Goal: Find specific page/section: Find specific page/section

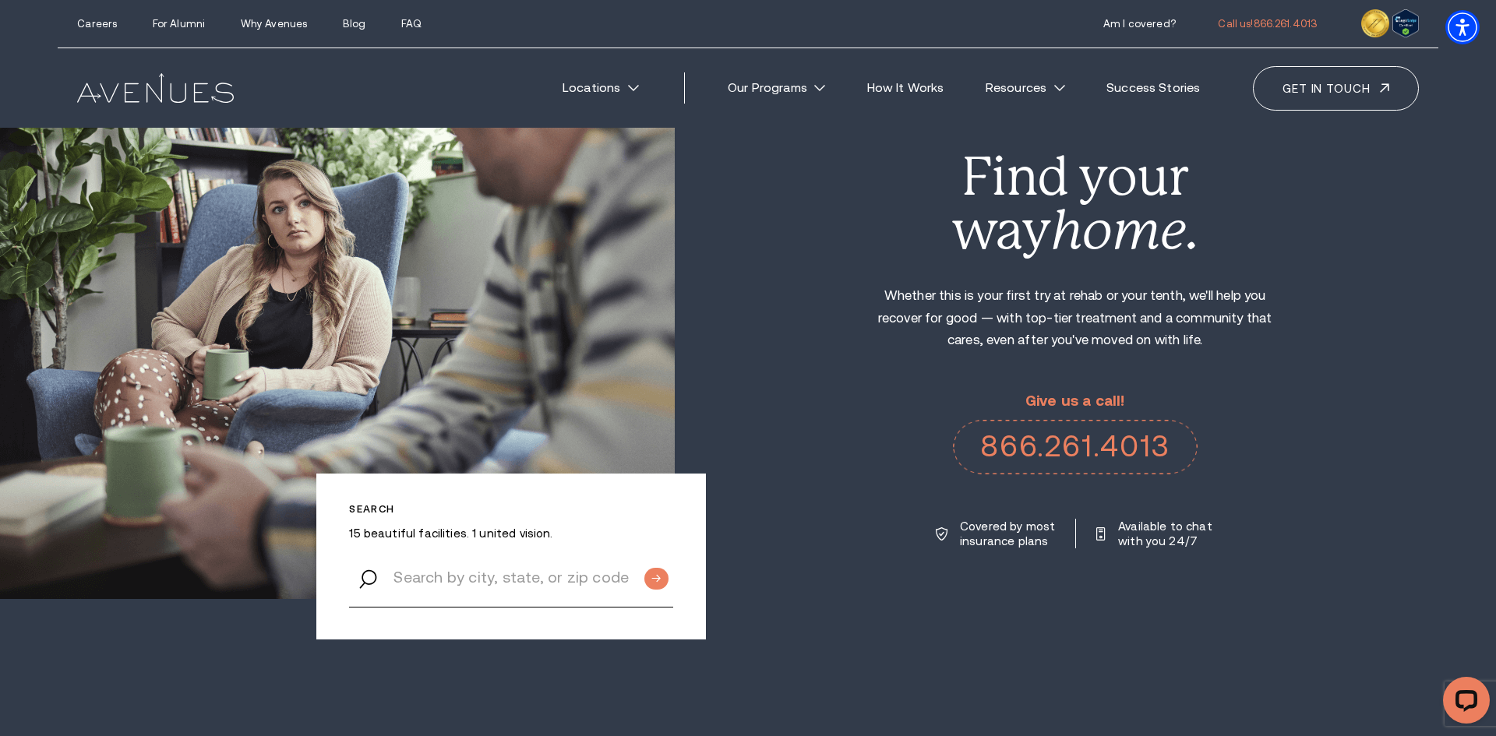
scroll to position [101, 0]
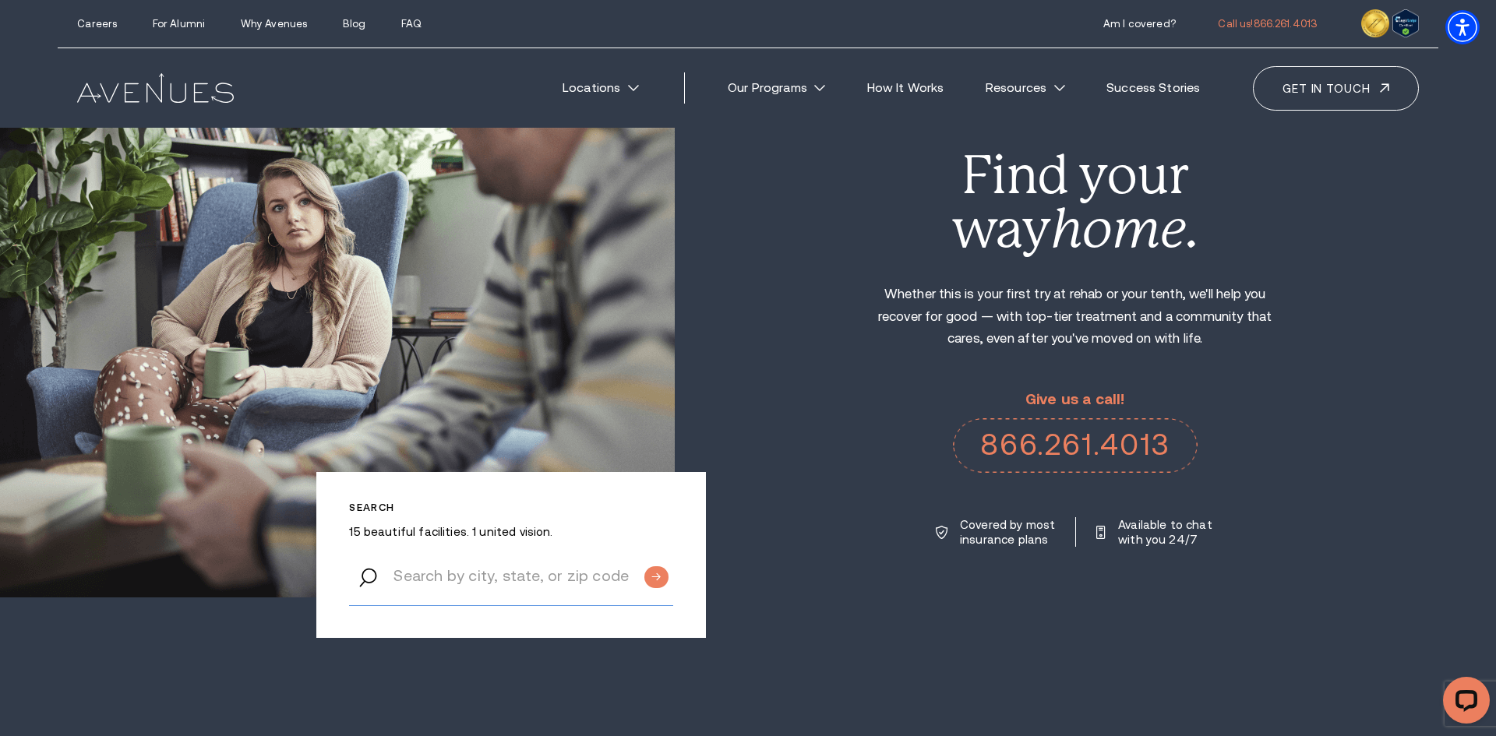
click at [461, 587] on input "Search by city, state, or zip code" at bounding box center [510, 576] width 323 height 59
type input "us"
click at [644, 566] on input "Submit button" at bounding box center [656, 577] width 24 height 23
click at [657, 575] on input "Submit button" at bounding box center [656, 577] width 24 height 23
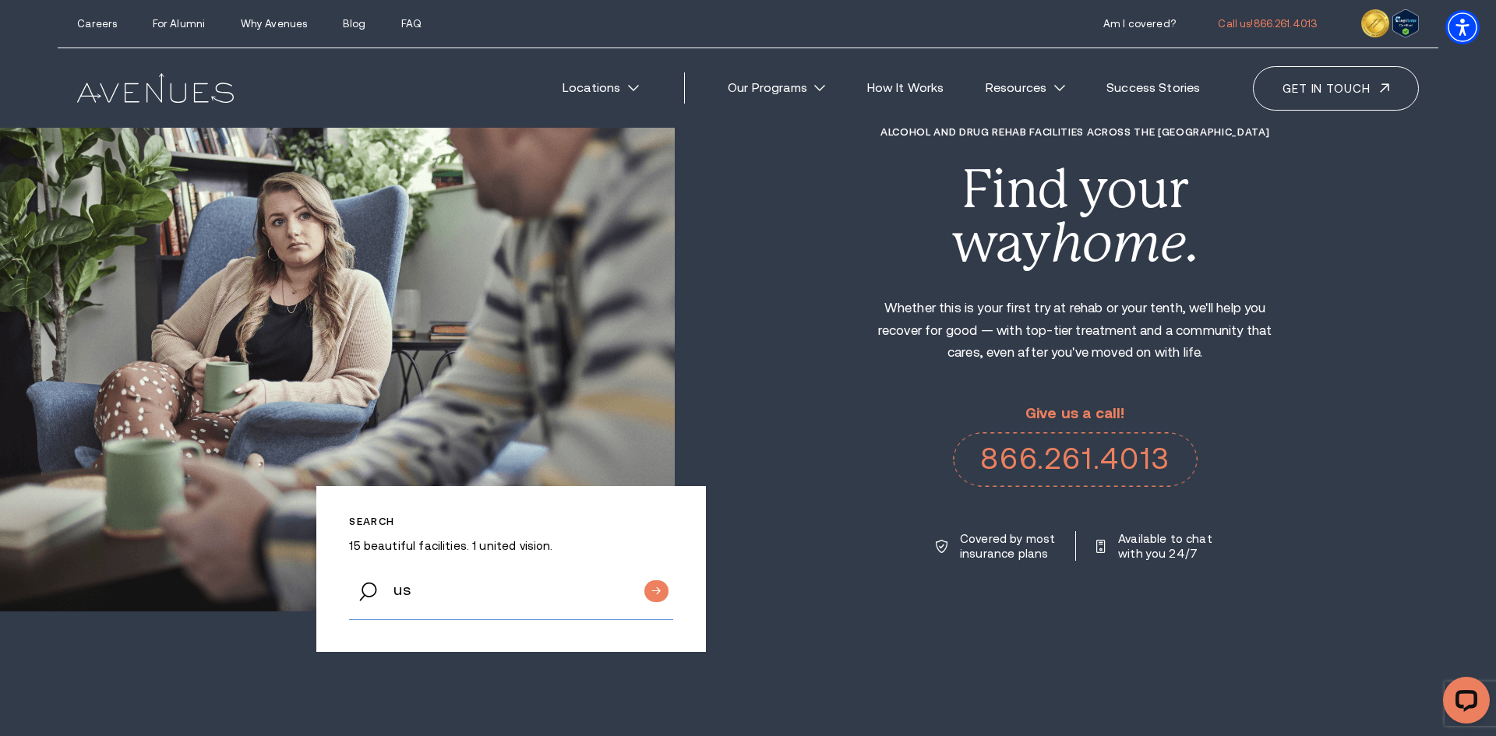
click at [448, 609] on input "us" at bounding box center [510, 590] width 323 height 59
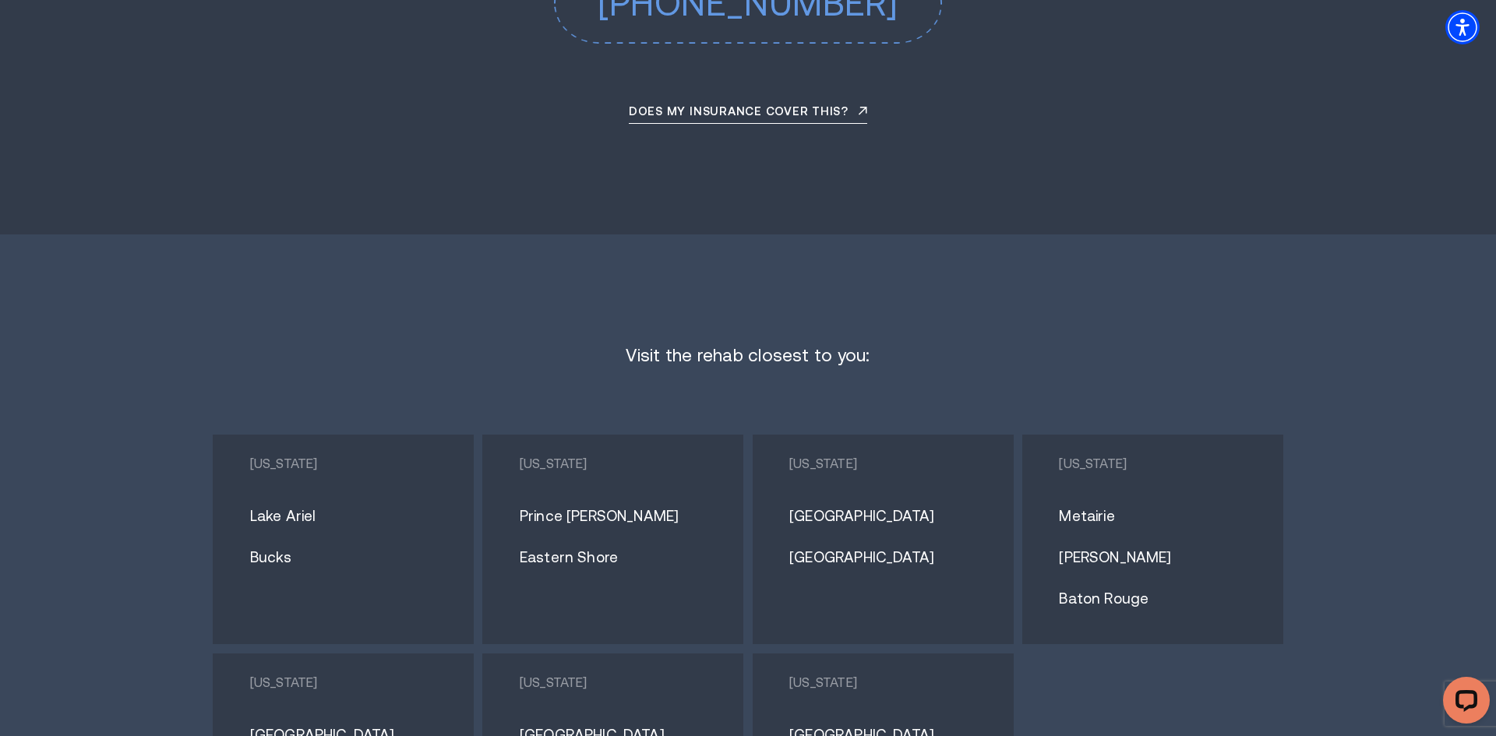
scroll to position [9366, 0]
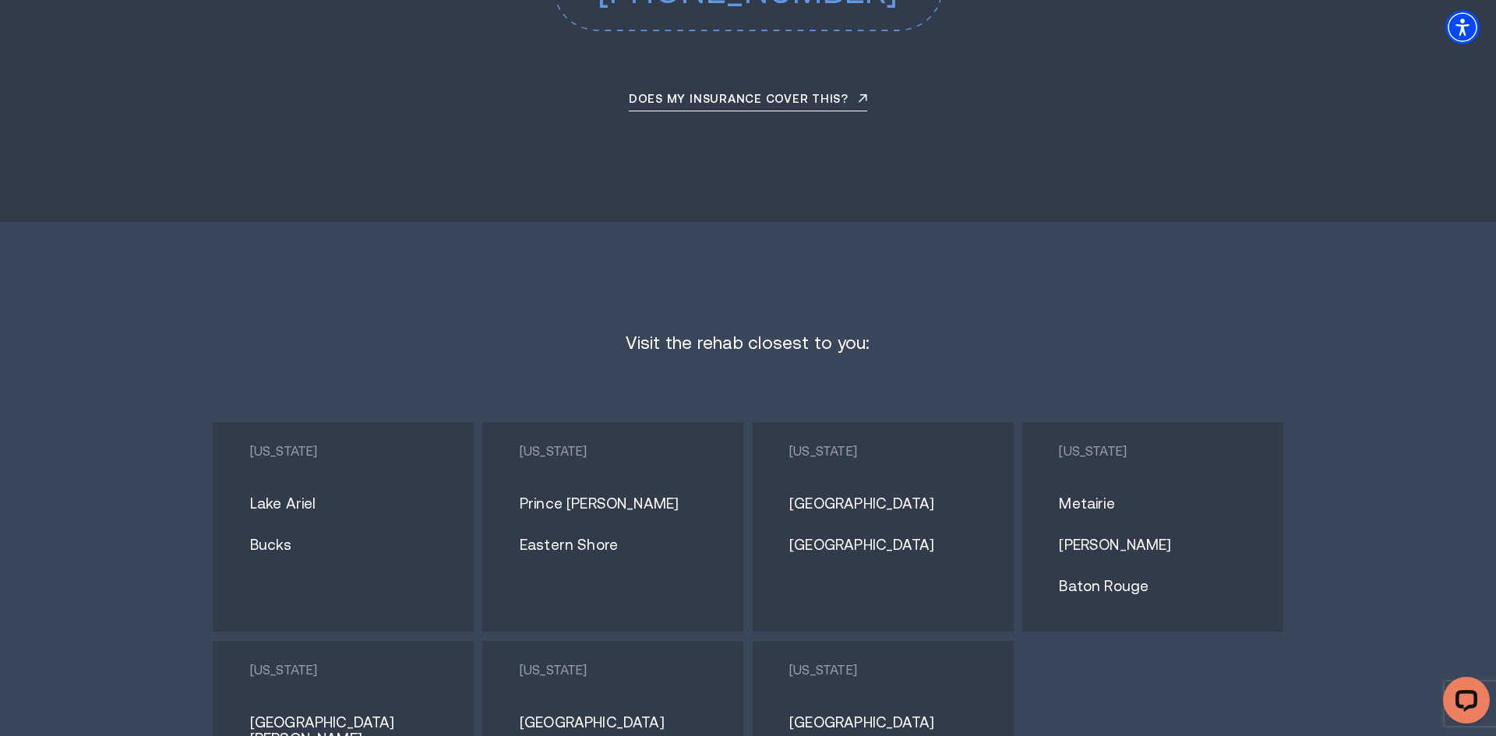
click at [373, 444] on p "[US_STATE]" at bounding box center [351, 451] width 202 height 15
copy div "[US_STATE]"
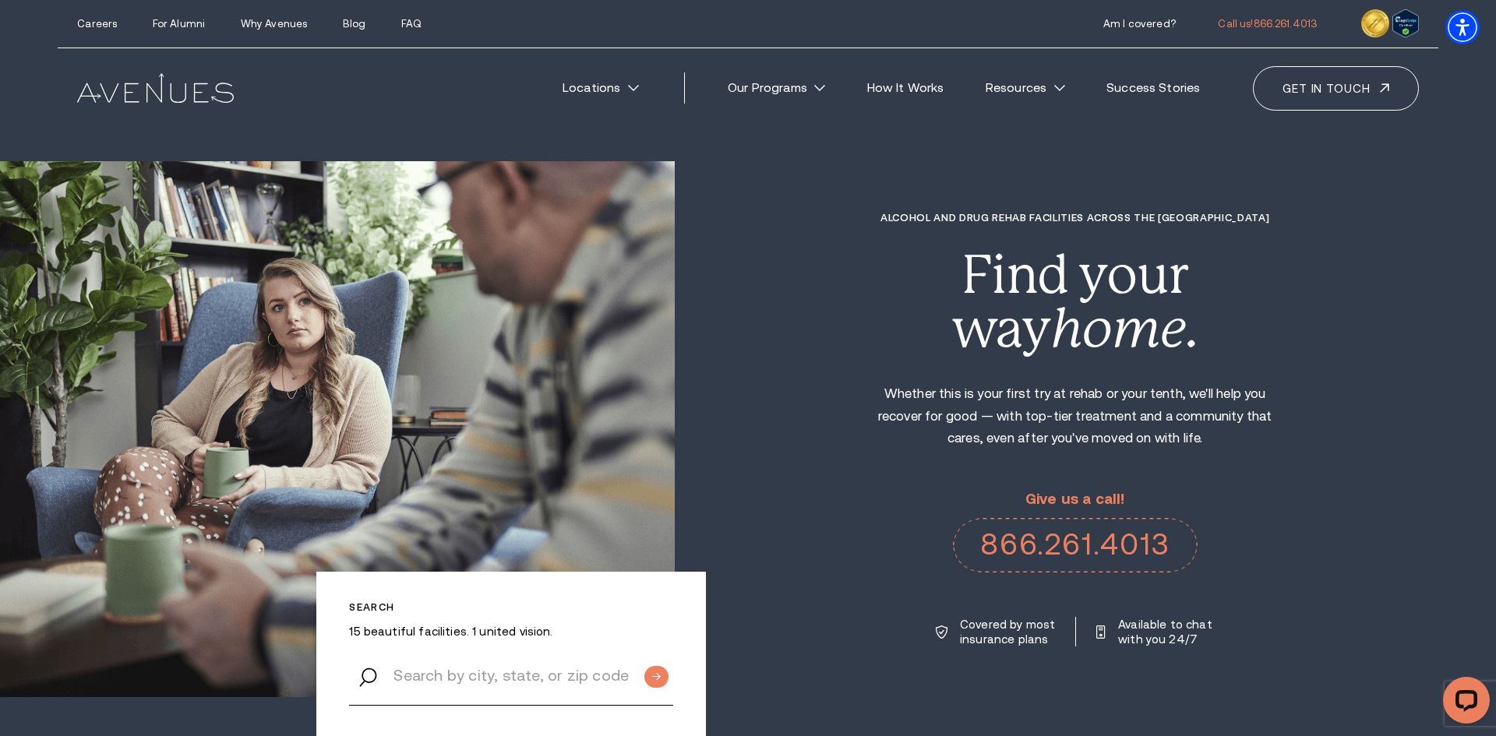
scroll to position [1, 0]
